Goal: Task Accomplishment & Management: Complete application form

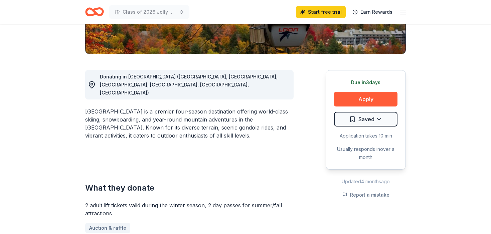
scroll to position [149, 0]
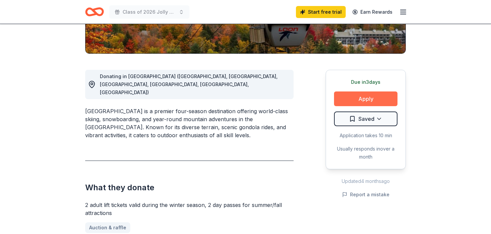
click at [365, 101] on button "Apply" at bounding box center [365, 99] width 63 height 15
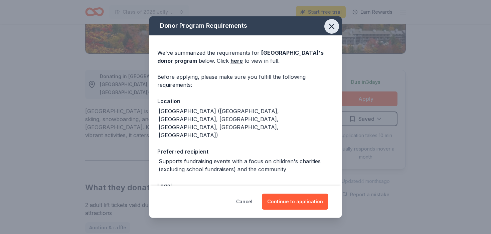
click at [333, 26] on icon "button" at bounding box center [331, 26] width 9 height 9
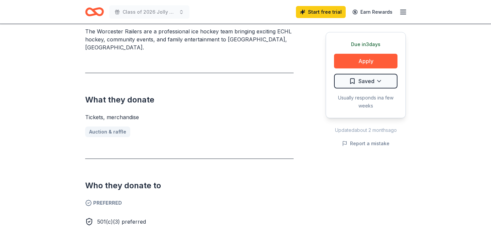
scroll to position [214, 0]
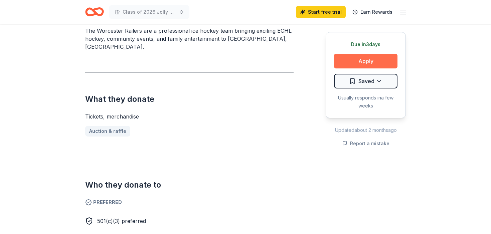
click at [379, 62] on button "Apply" at bounding box center [365, 61] width 63 height 15
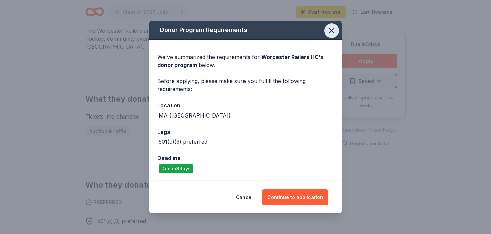
click at [332, 30] on icon "button" at bounding box center [331, 30] width 5 height 5
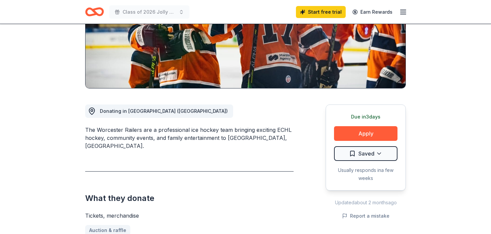
scroll to position [0, 0]
